Goal: Information Seeking & Learning: Learn about a topic

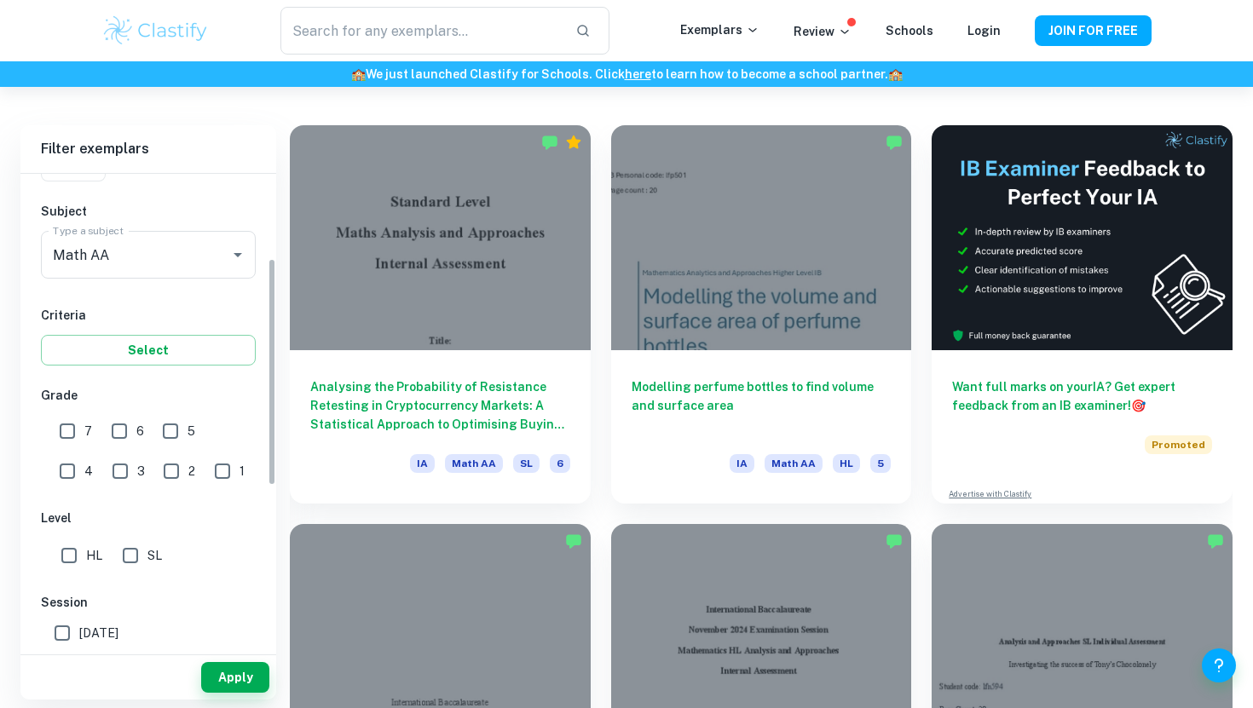
scroll to position [176, 0]
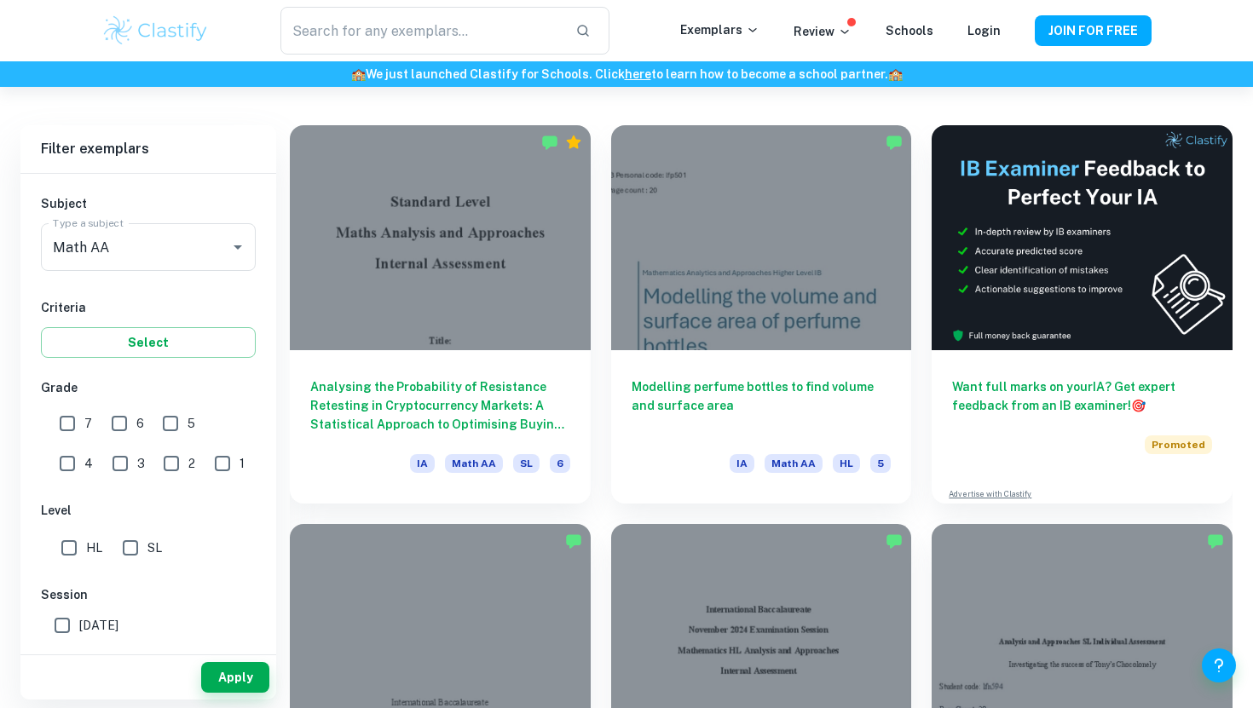
click at [65, 408] on input "7" at bounding box center [67, 423] width 34 height 34
checkbox input "true"
click at [60, 545] on input "HL" at bounding box center [69, 548] width 34 height 34
checkbox input "true"
click at [239, 678] on button "Apply" at bounding box center [235, 677] width 68 height 31
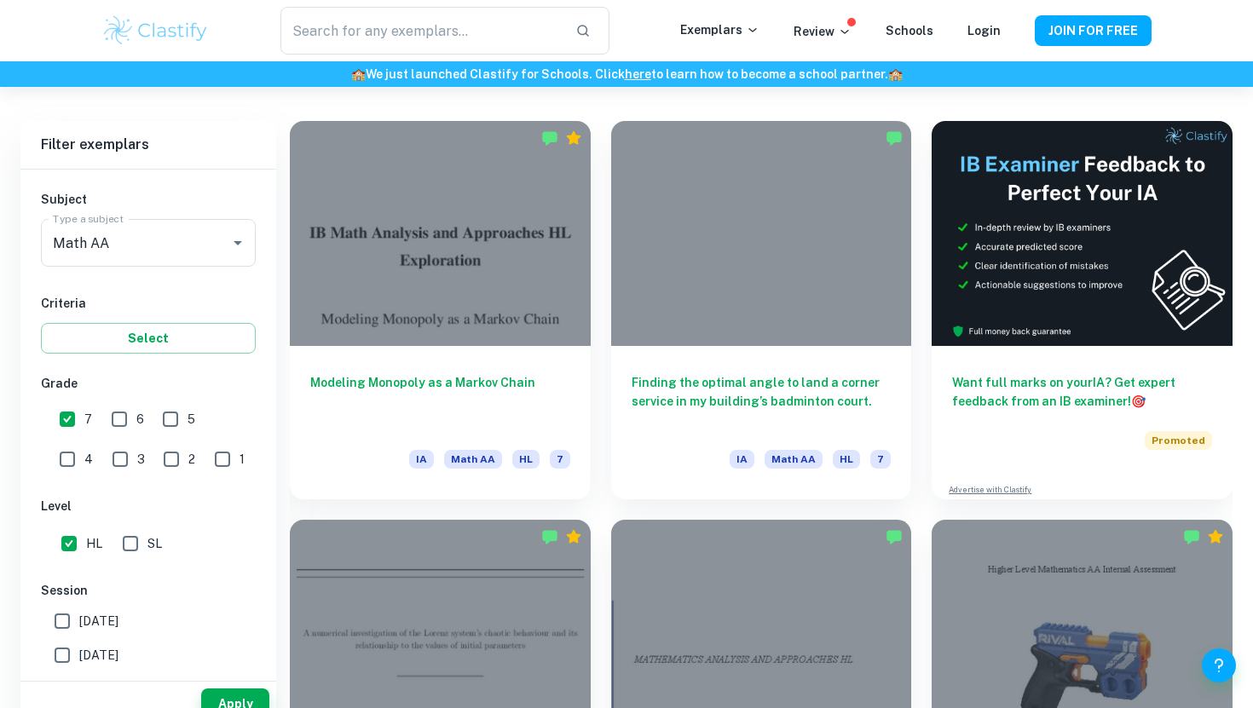
scroll to position [381, 0]
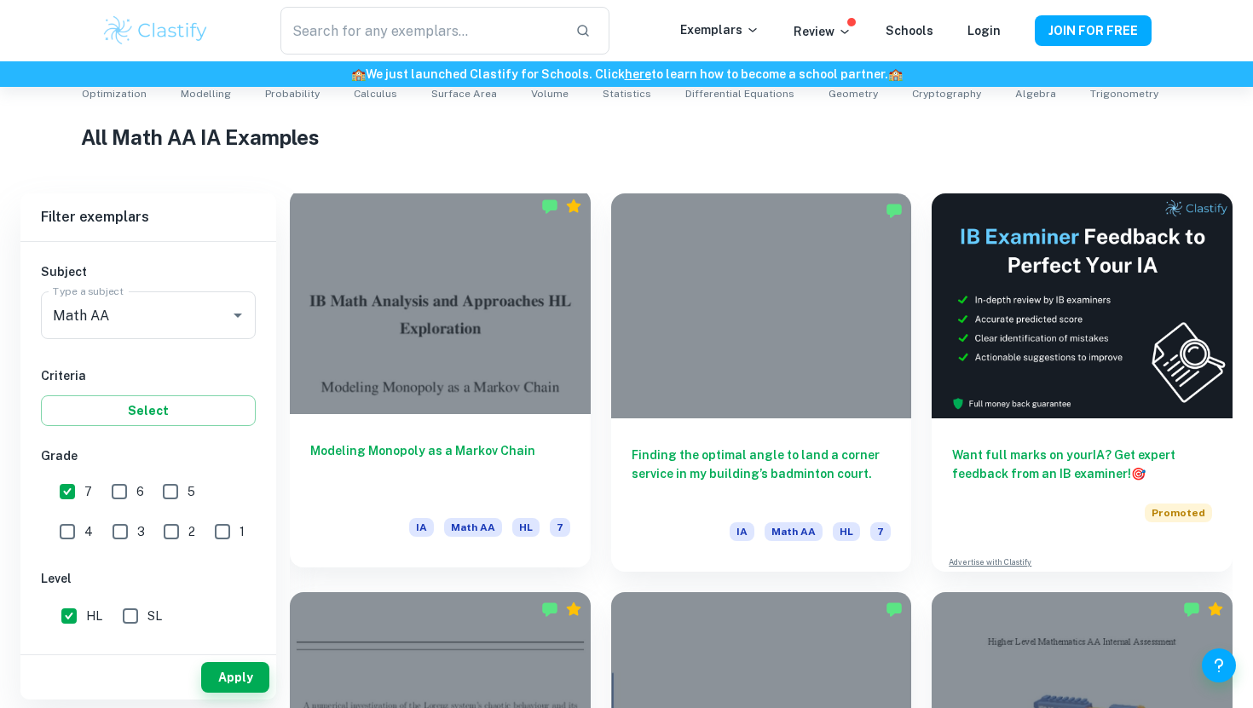
click at [399, 453] on h6 "Modeling Monopoly as a Markov Chain" at bounding box center [440, 469] width 260 height 56
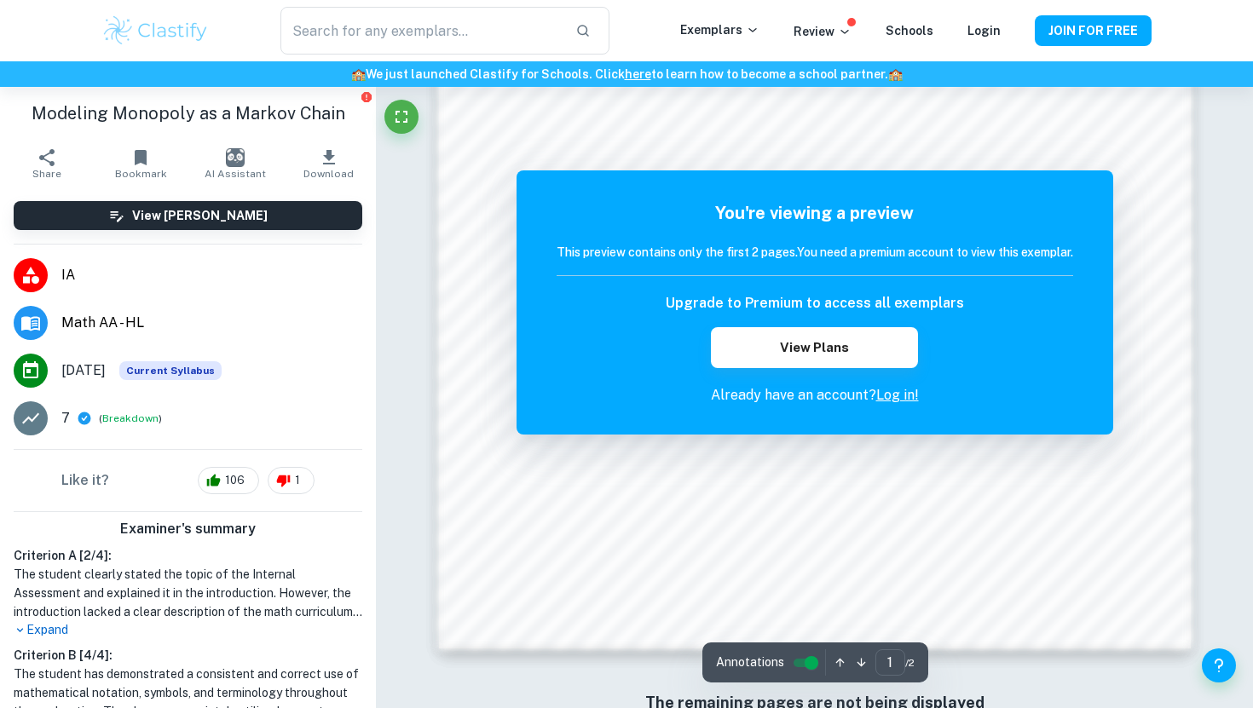
scroll to position [1384, 0]
